Goal: Find specific page/section: Find specific page/section

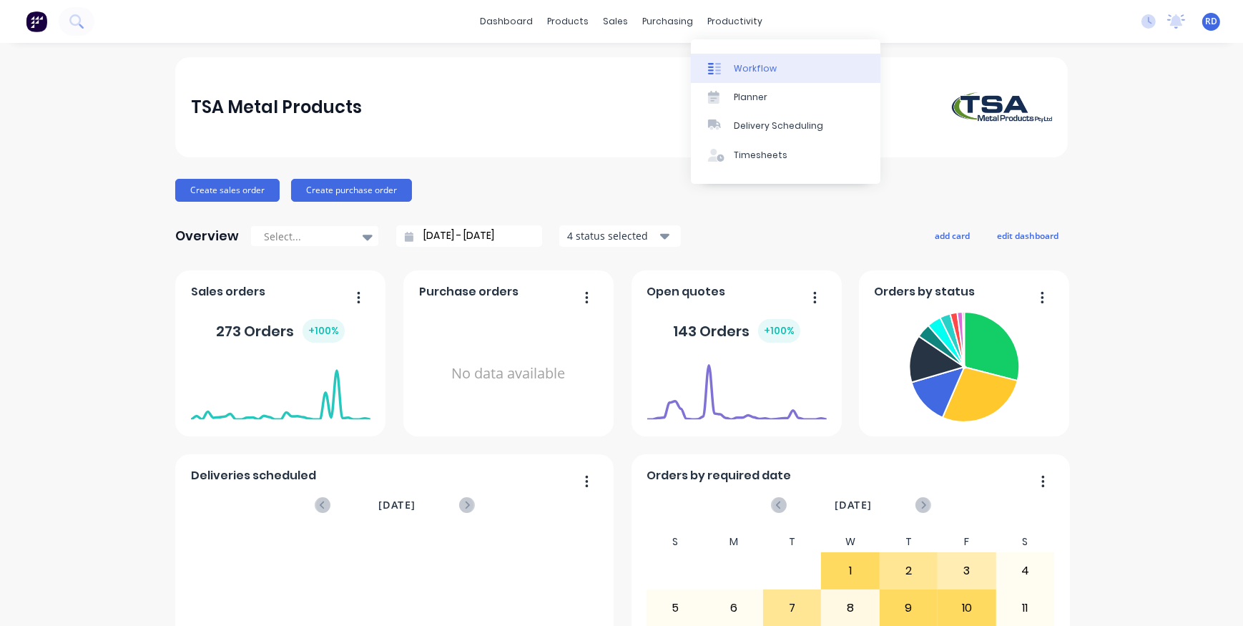
click at [740, 72] on div "Workflow" at bounding box center [755, 68] width 43 height 13
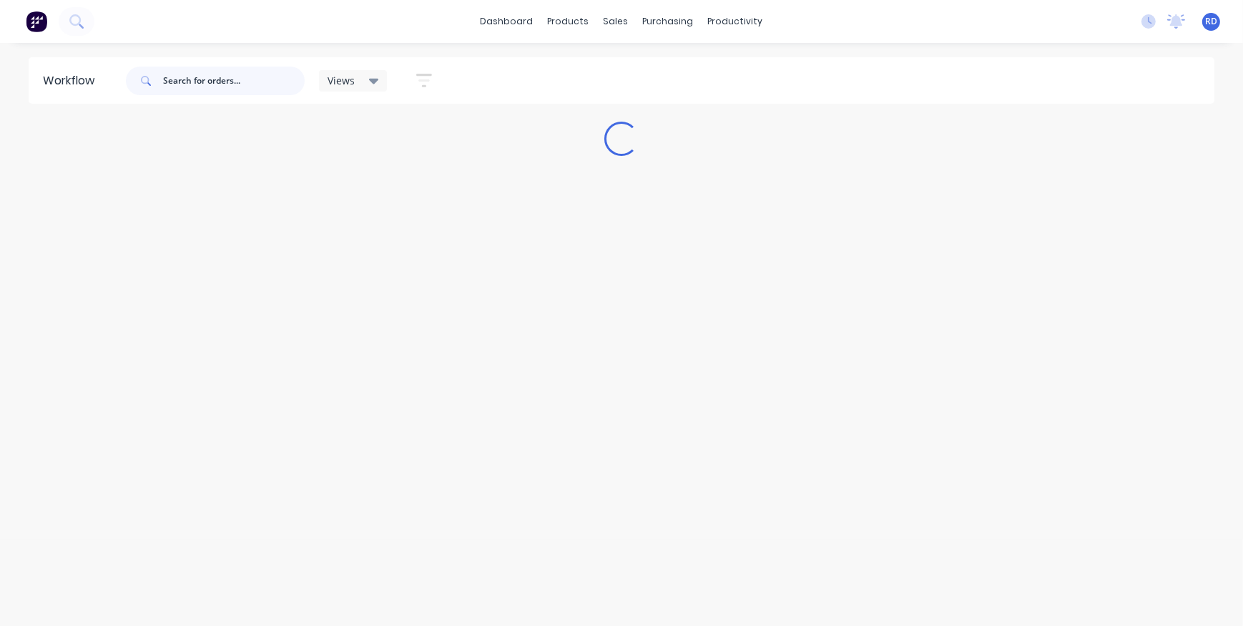
click at [211, 76] on input "text" at bounding box center [234, 80] width 142 height 29
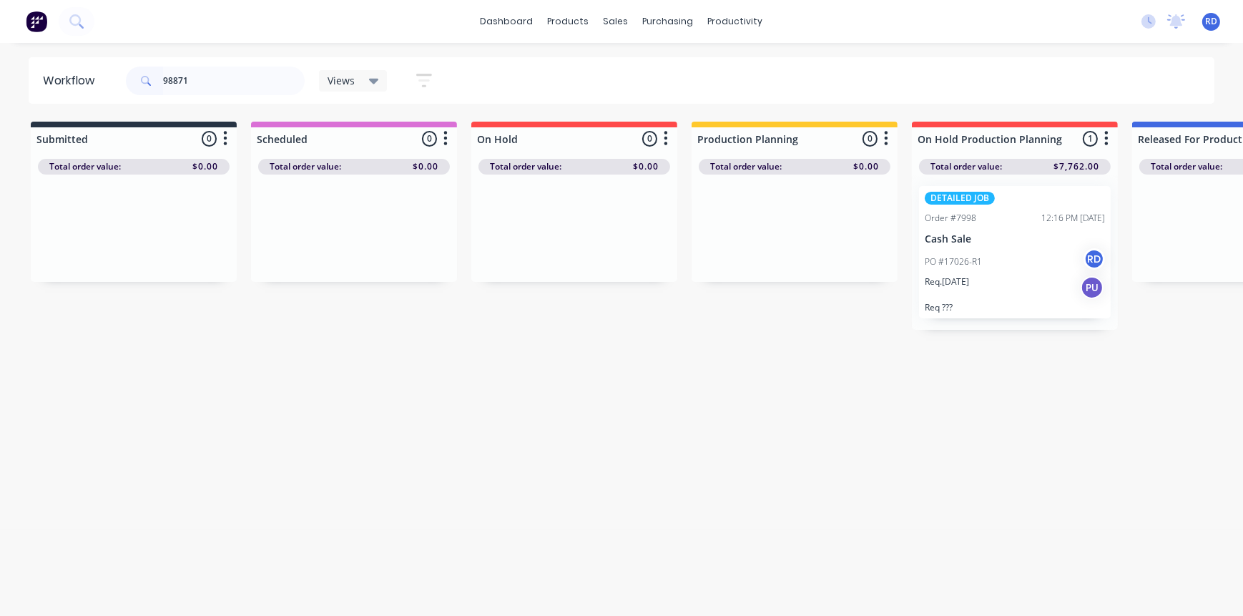
click at [973, 260] on p "PO #17026-R1" at bounding box center [953, 261] width 57 height 13
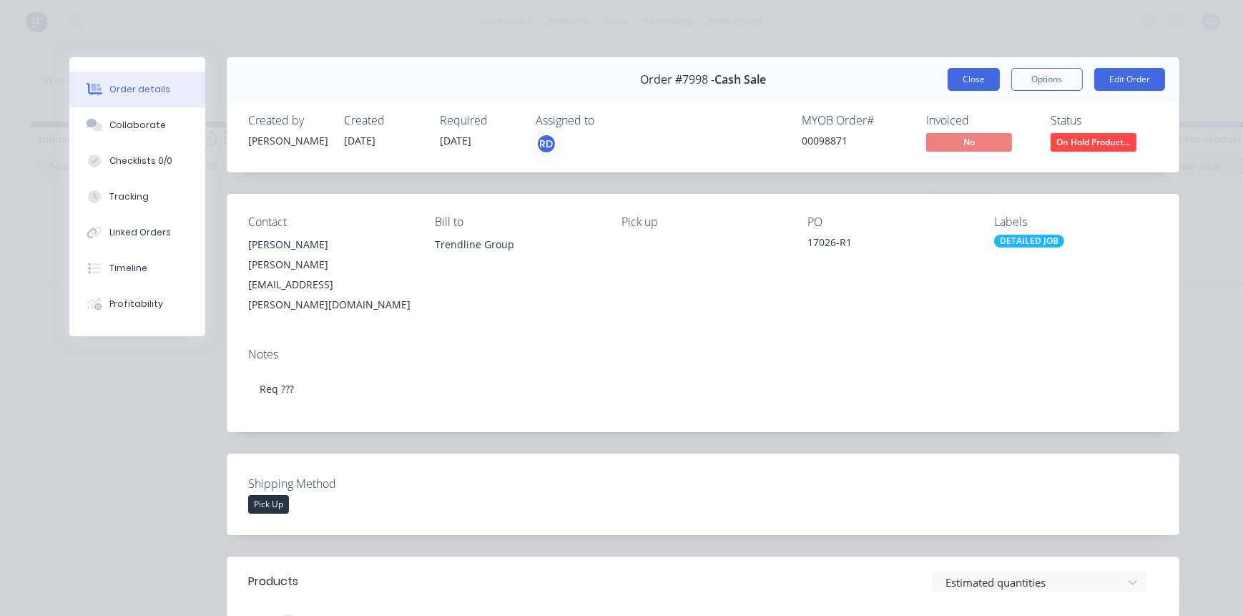
click at [958, 77] on button "Close" at bounding box center [973, 79] width 52 height 23
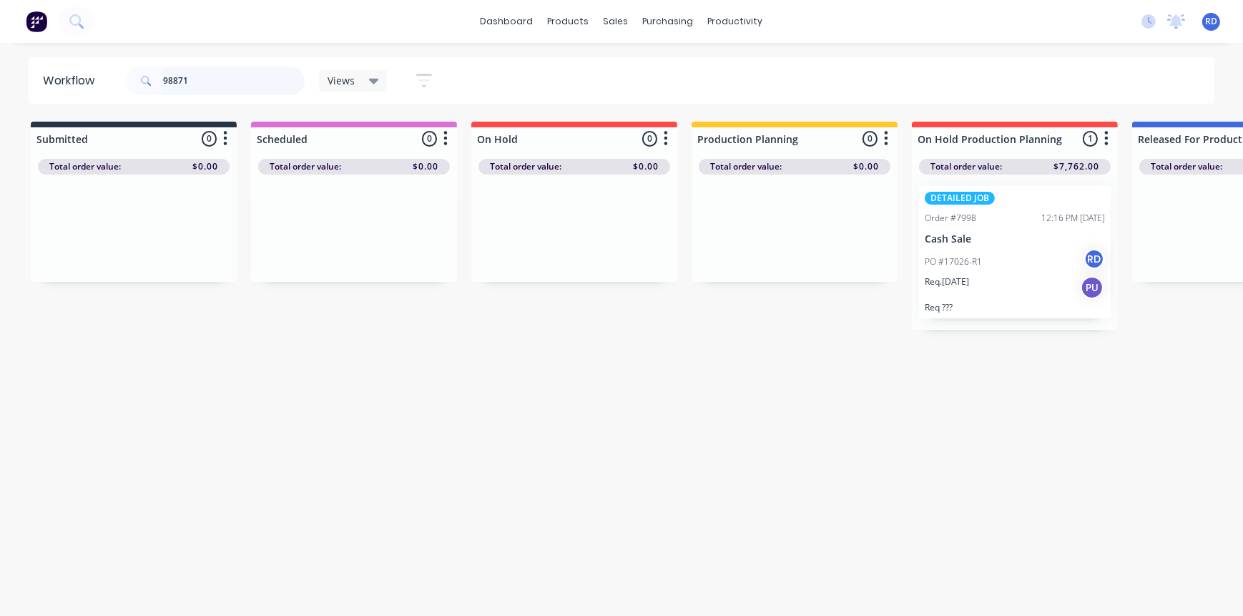
drag, startPoint x: 222, startPoint y: 80, endPoint x: 176, endPoint y: 80, distance: 46.5
click at [172, 85] on input "98871" at bounding box center [234, 80] width 142 height 29
type input "98088"
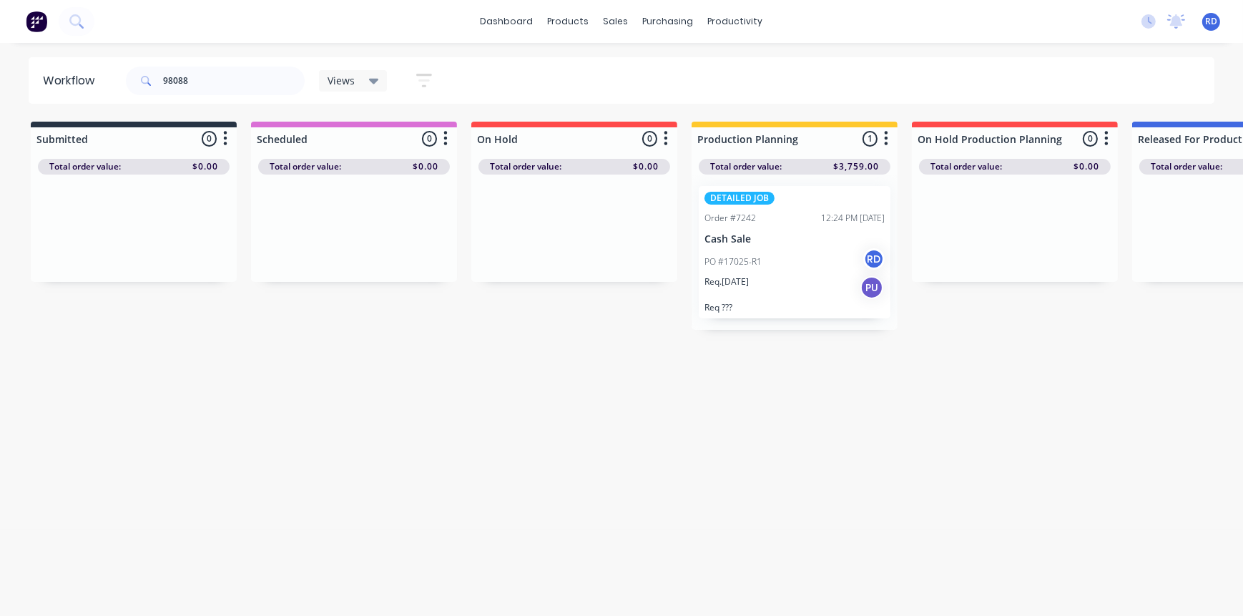
click at [795, 262] on div "PO #17025-R1 RD" at bounding box center [794, 261] width 180 height 27
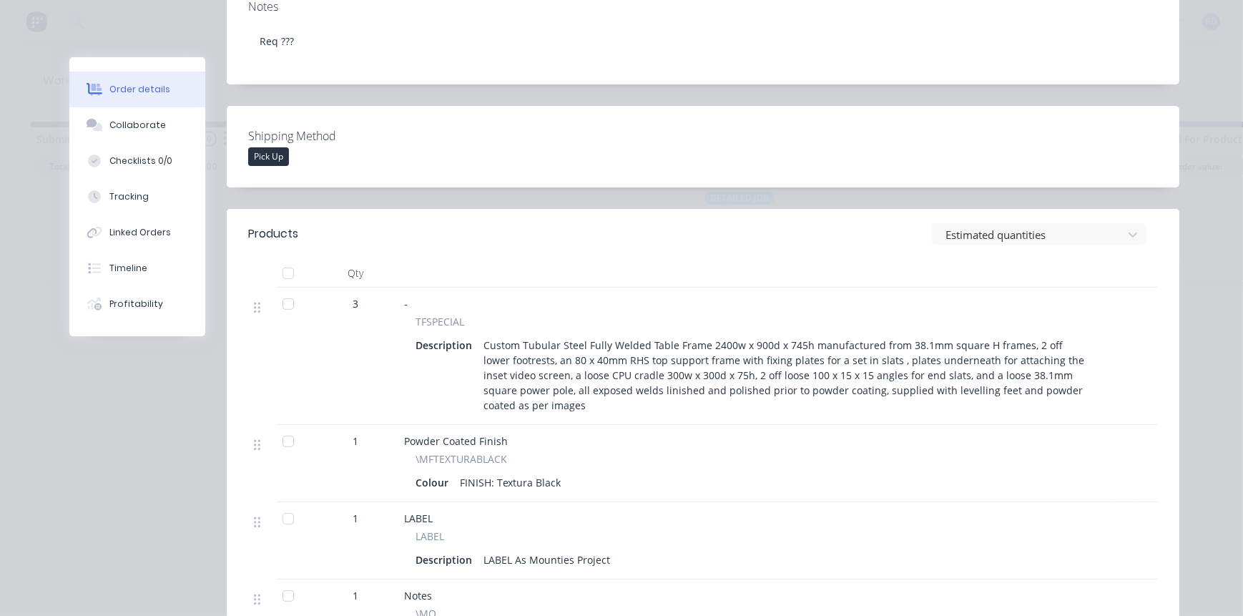
scroll to position [324, 0]
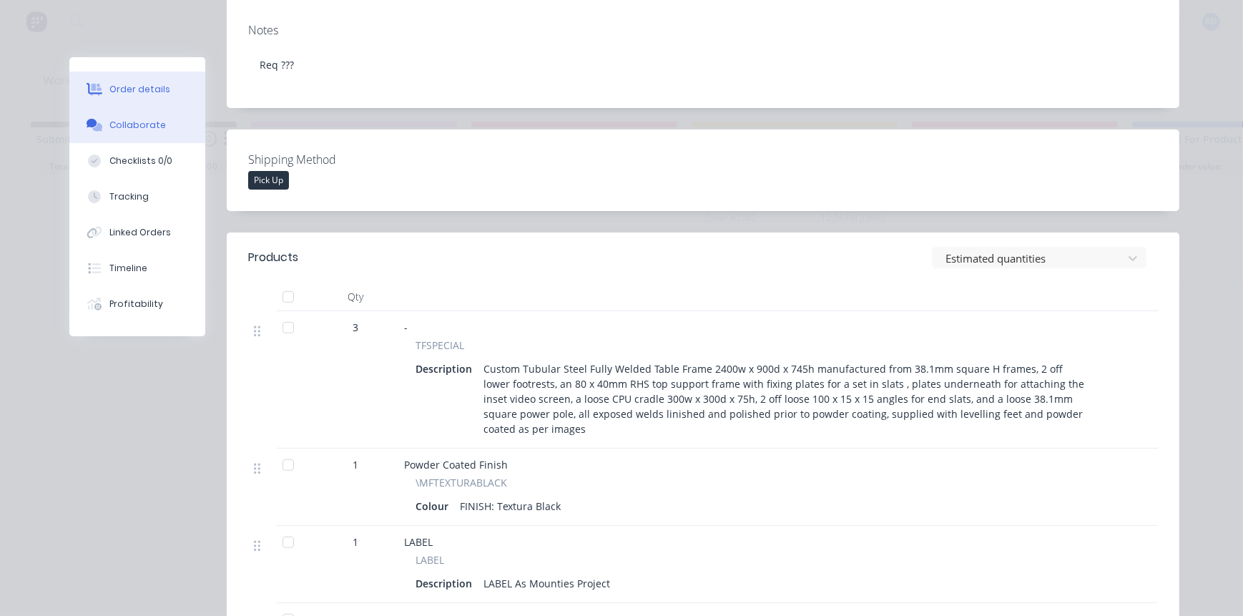
click at [140, 131] on div "Collaborate" at bounding box center [137, 125] width 56 height 13
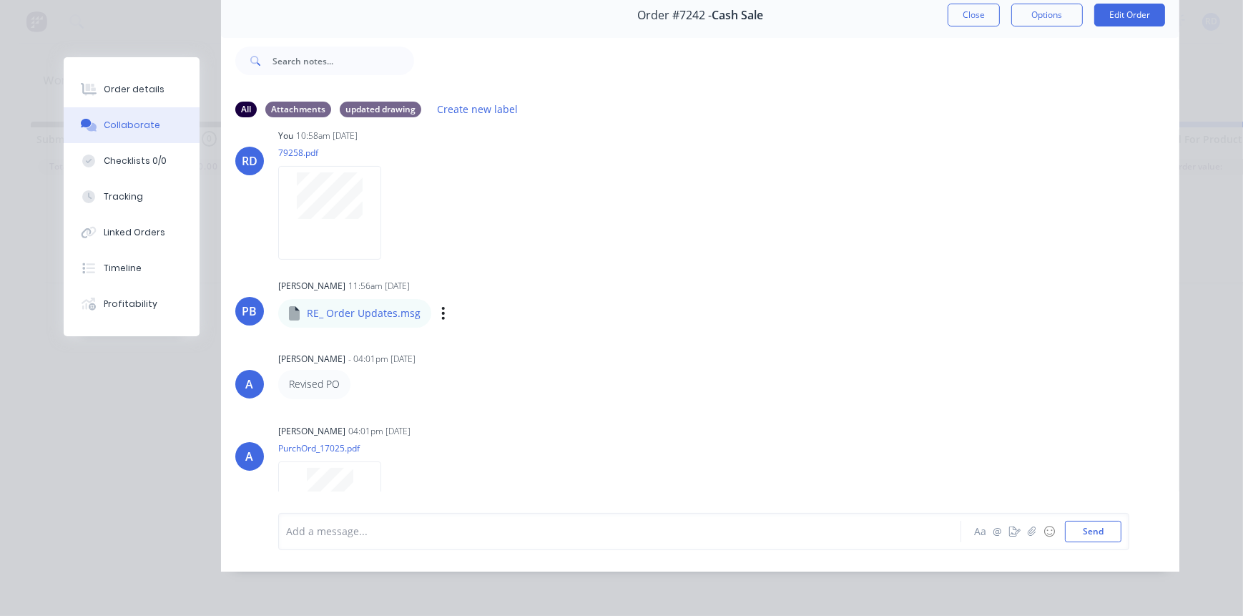
scroll to position [465, 0]
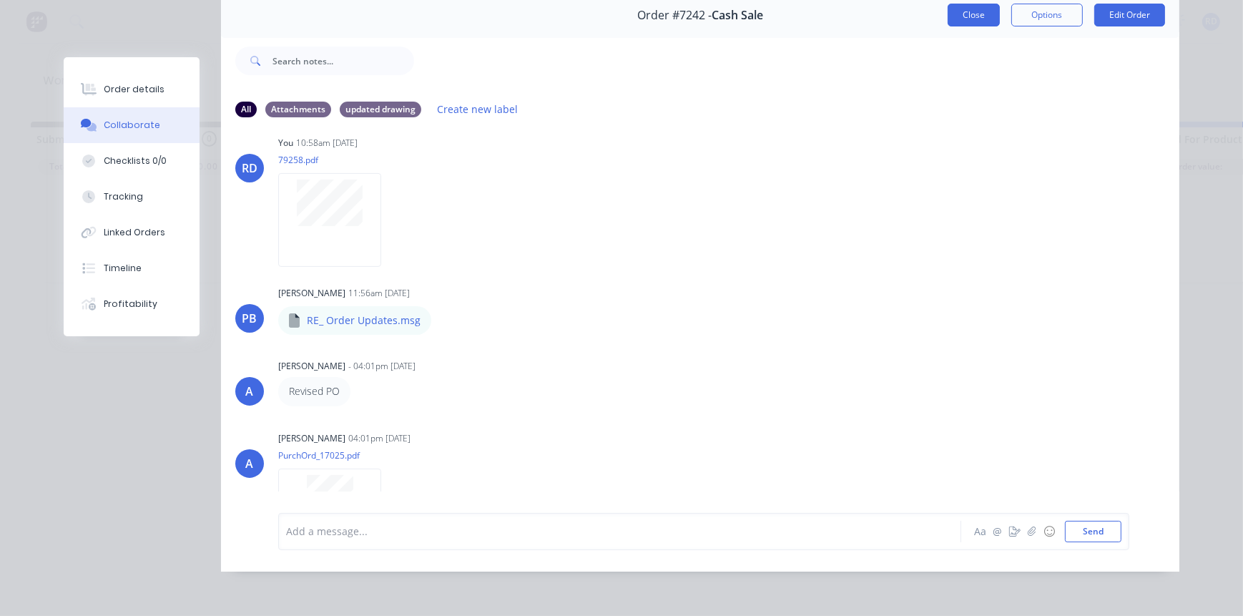
click at [970, 18] on button "Close" at bounding box center [973, 15] width 52 height 23
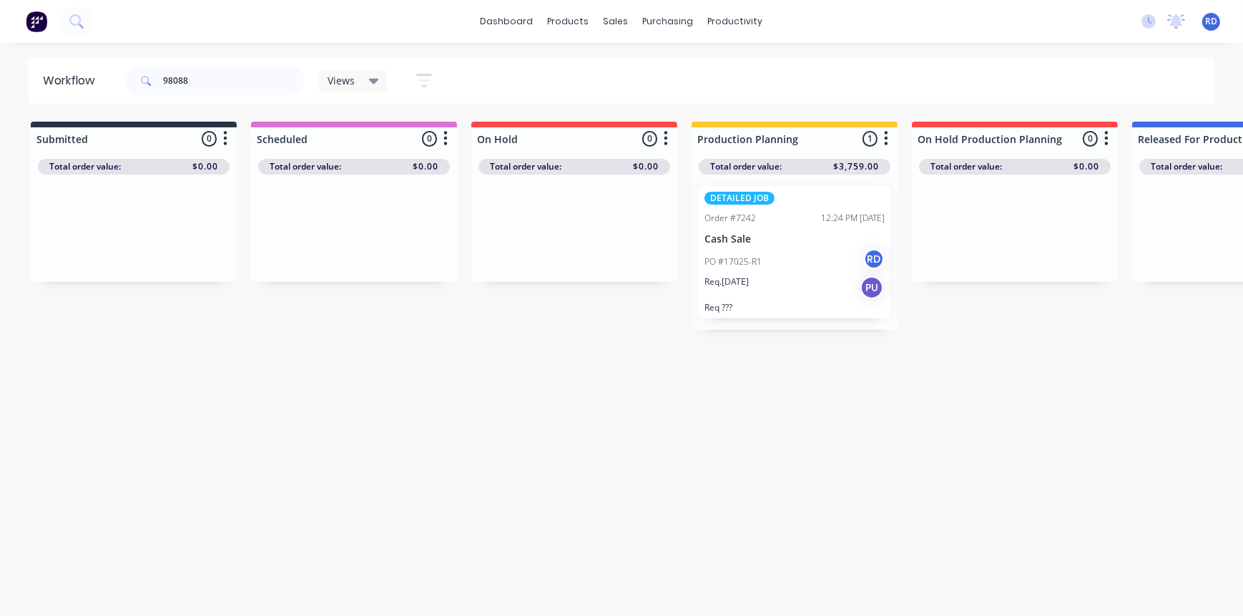
click at [768, 264] on div "PO #17025-R1 RD" at bounding box center [794, 261] width 180 height 27
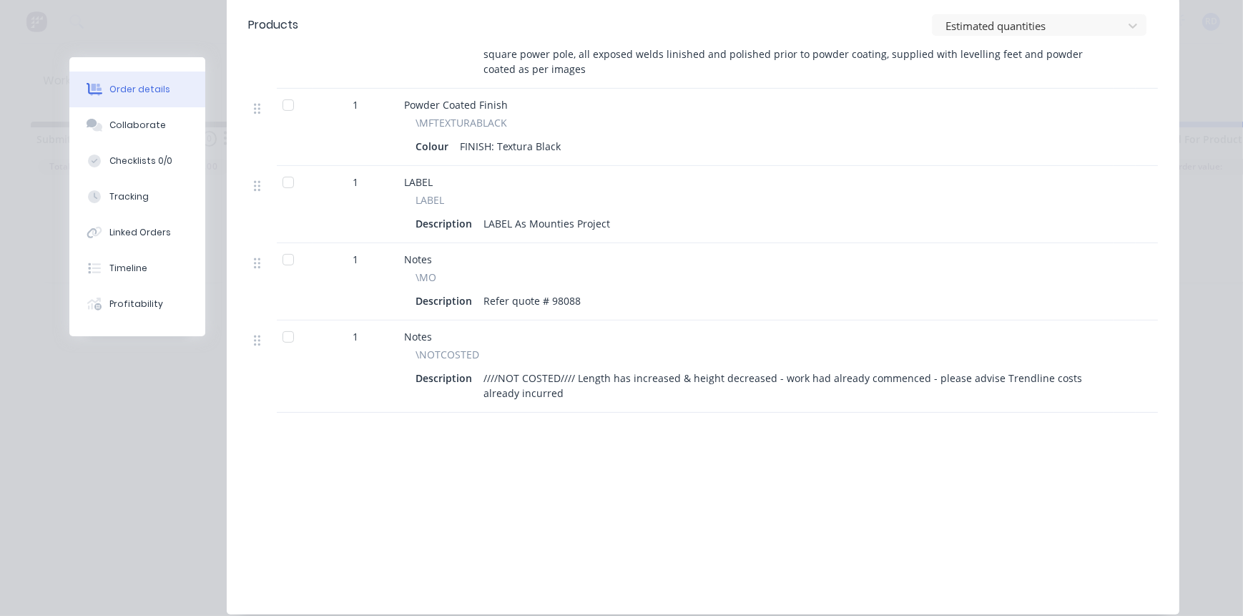
scroll to position [714, 0]
